Goal: Navigation & Orientation: Find specific page/section

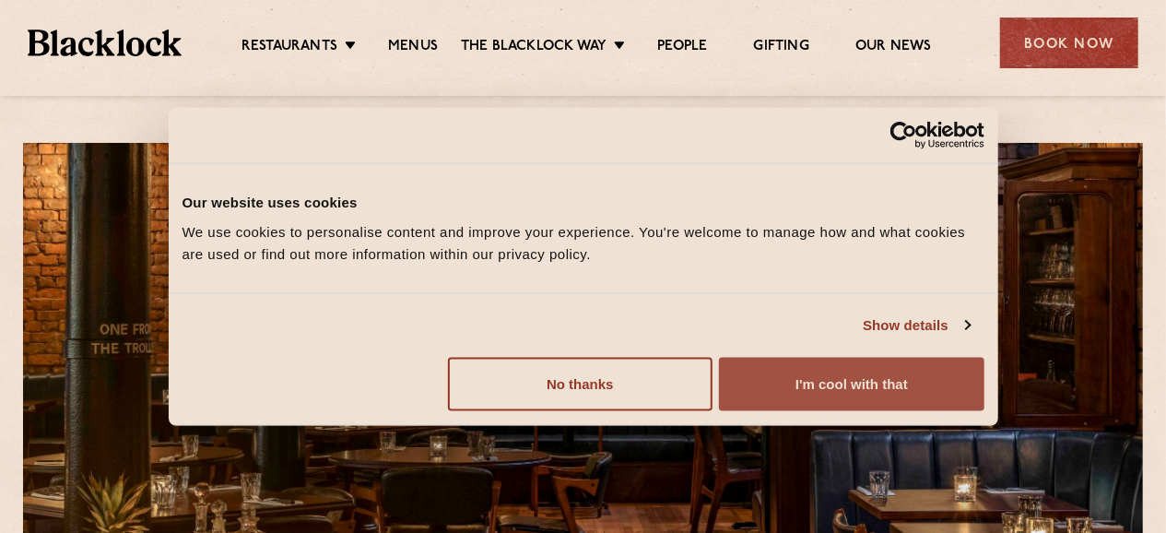
click at [810, 381] on button "I'm cool with that" at bounding box center [851, 383] width 265 height 53
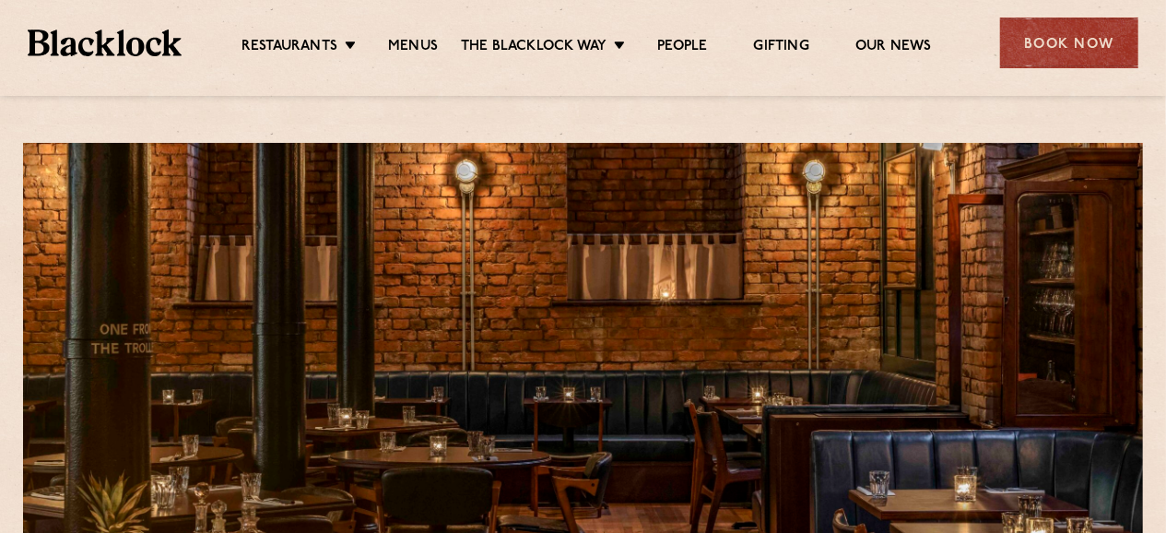
scroll to position [383, 0]
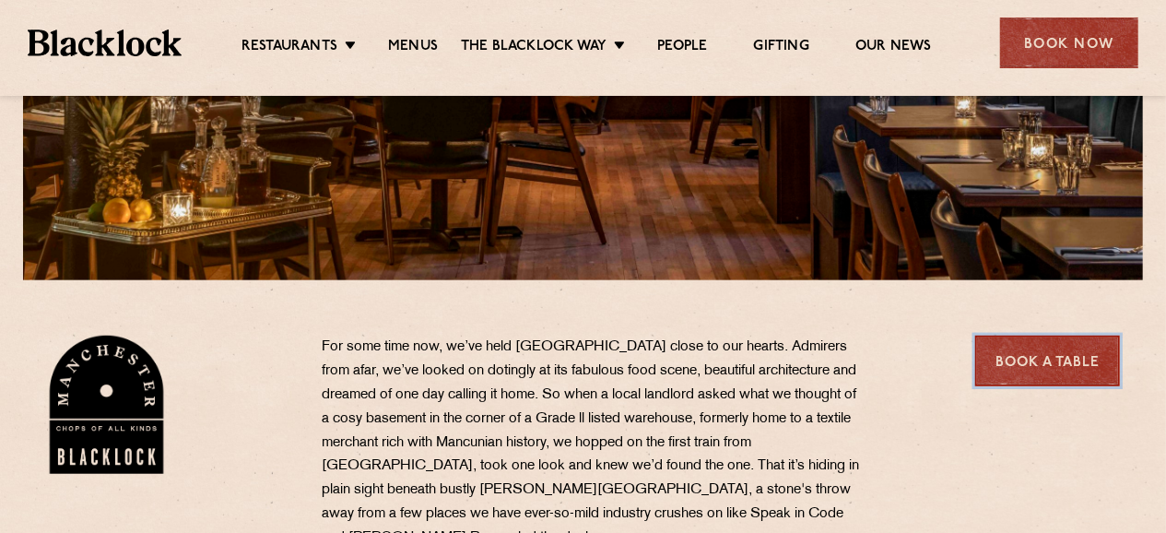
click at [1041, 368] on link "Book a Table" at bounding box center [1047, 360] width 145 height 51
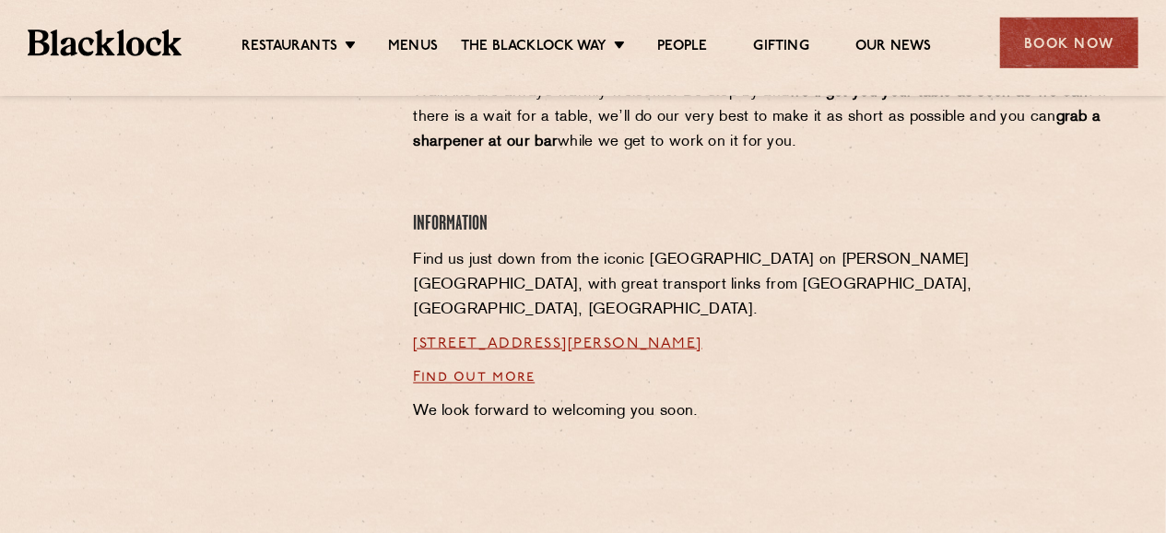
scroll to position [1438, 0]
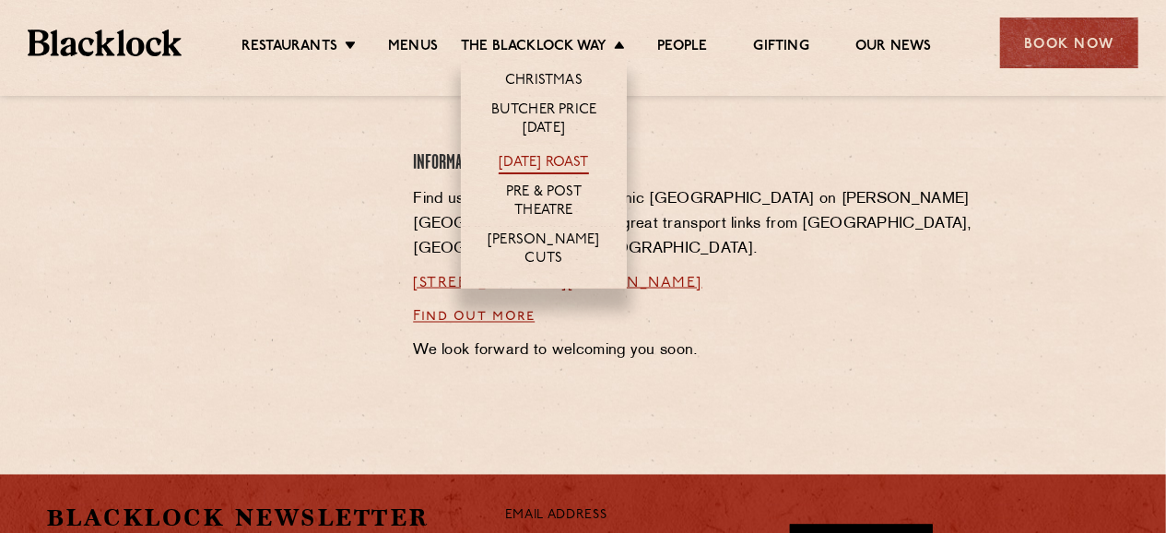
click at [532, 160] on link "[DATE] Roast" at bounding box center [543, 164] width 89 height 20
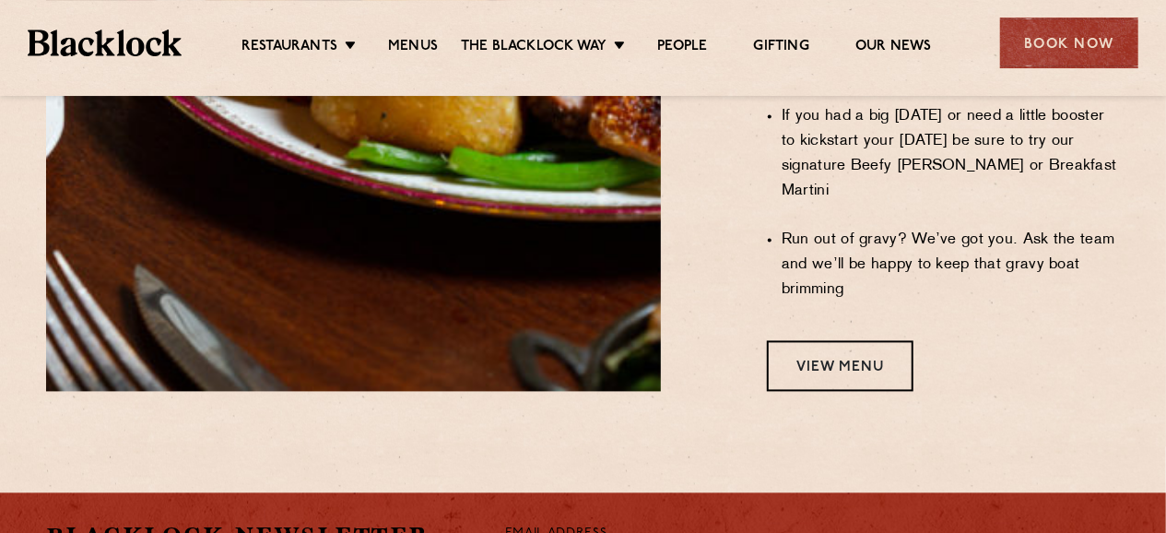
scroll to position [1821, 0]
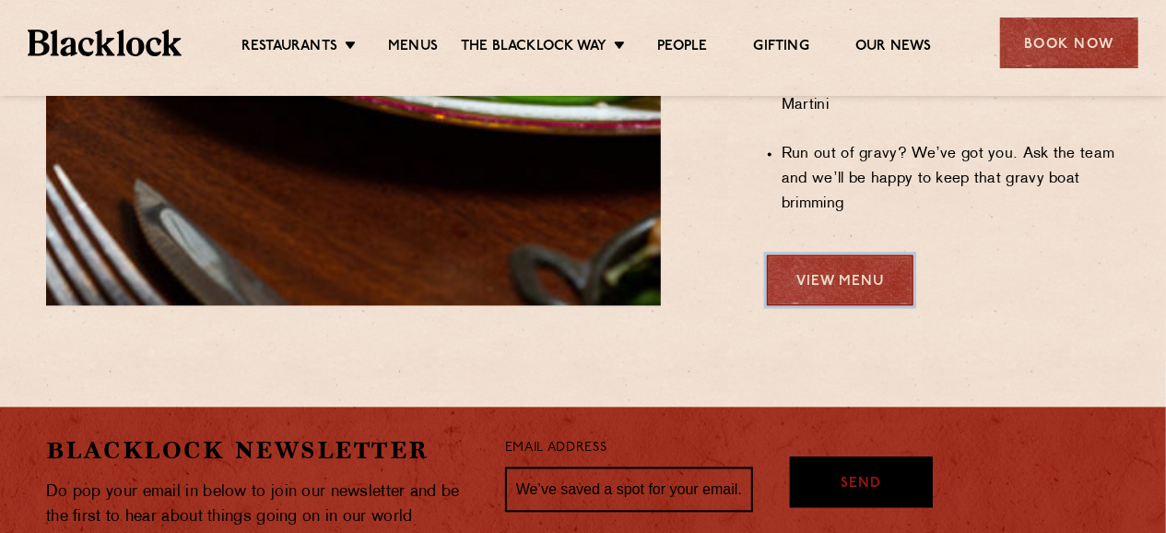
click at [834, 254] on link "View Menu" at bounding box center [840, 279] width 147 height 51
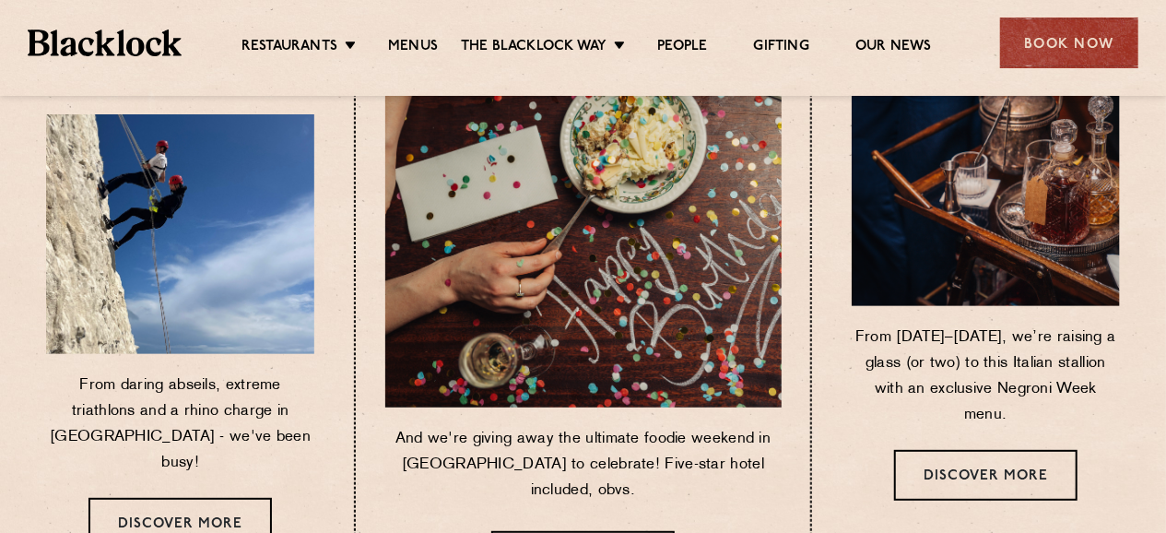
scroll to position [288, 0]
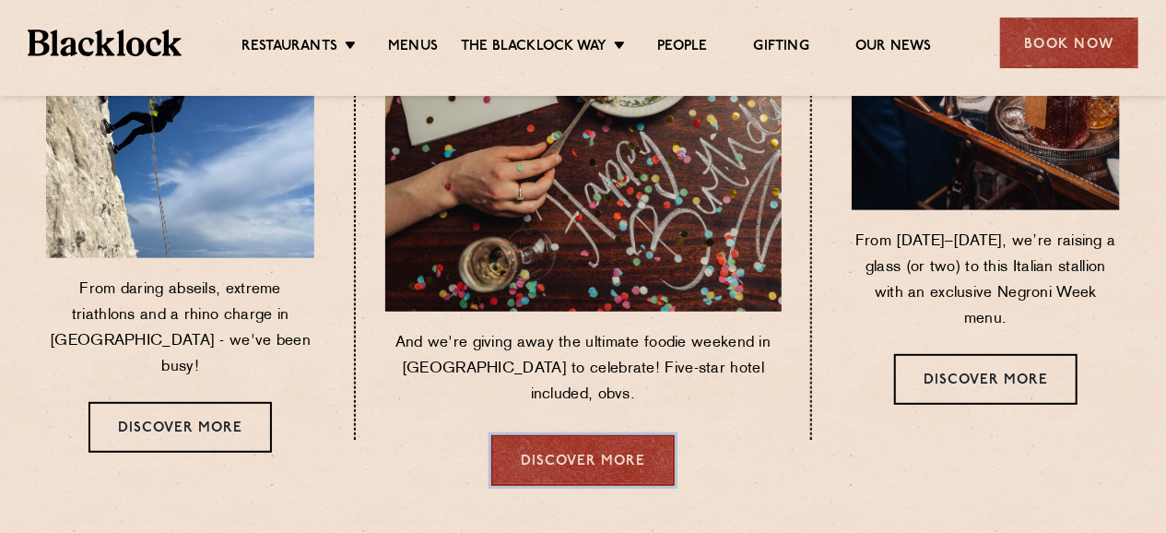
click at [552, 435] on link "Discover more" at bounding box center [582, 460] width 183 height 51
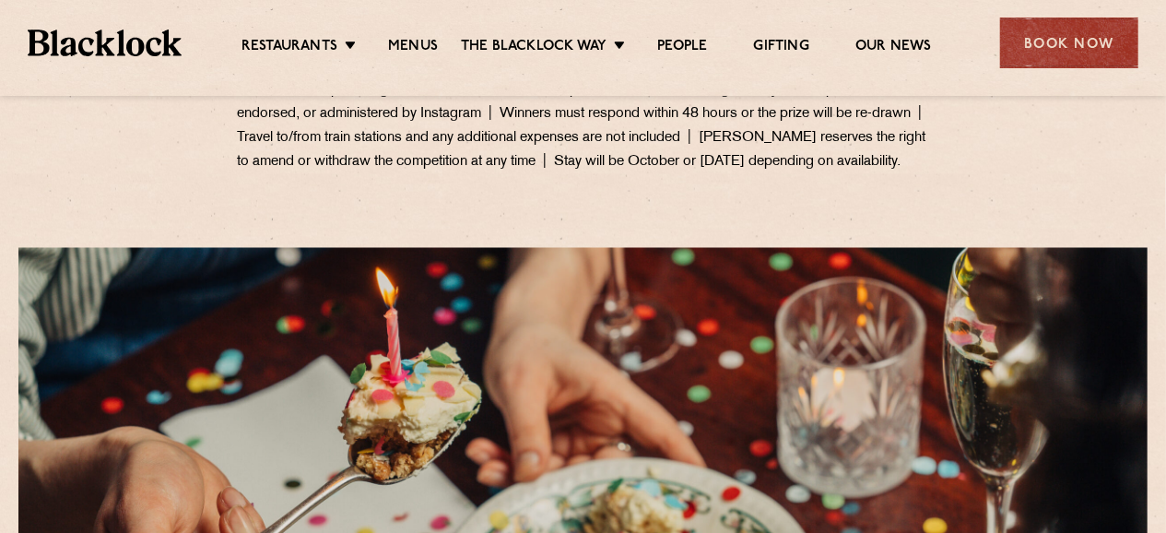
scroll to position [1917, 0]
